Goal: Find specific page/section: Find specific page/section

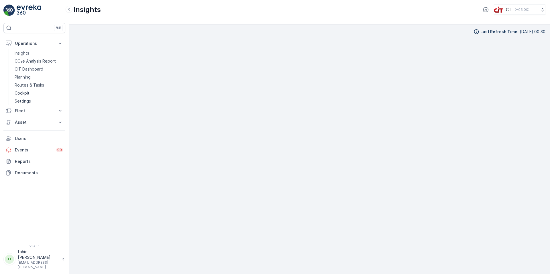
scroll to position [5, 0]
click at [27, 45] on p "Operations" at bounding box center [34, 44] width 39 height 6
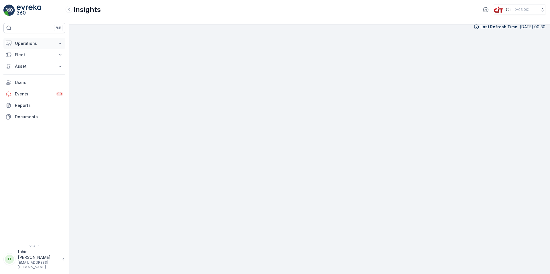
click at [23, 42] on p "Operations" at bounding box center [34, 44] width 39 height 6
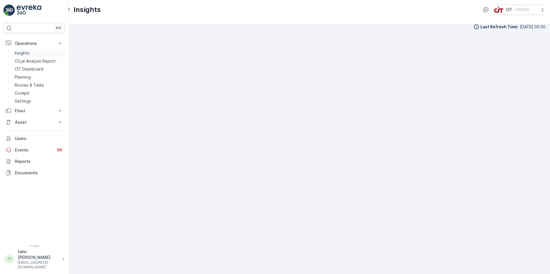
click at [32, 53] on link "Insights" at bounding box center [38, 53] width 53 height 8
click at [24, 53] on p "Insights" at bounding box center [22, 53] width 15 height 6
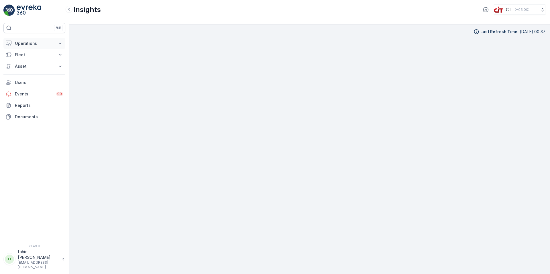
click at [23, 41] on p "Operations" at bounding box center [34, 44] width 39 height 6
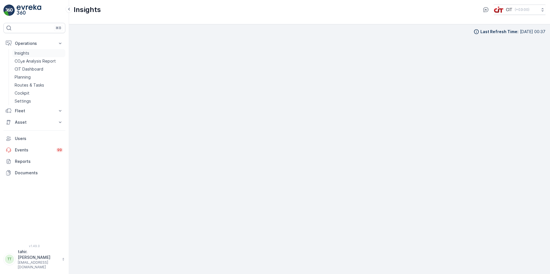
click at [26, 52] on p "Insights" at bounding box center [22, 53] width 15 height 6
